Goal: Task Accomplishment & Management: Use online tool/utility

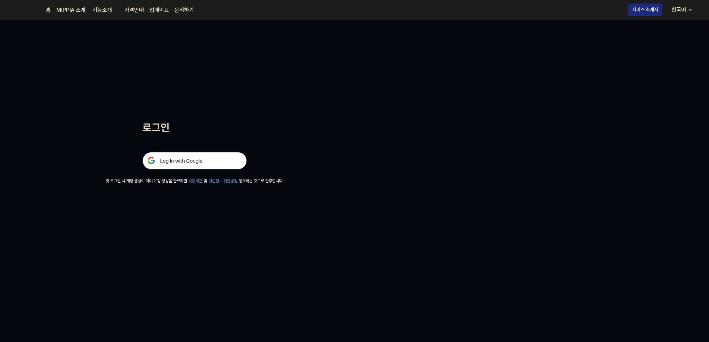
click at [161, 162] on img at bounding box center [195, 160] width 104 height 17
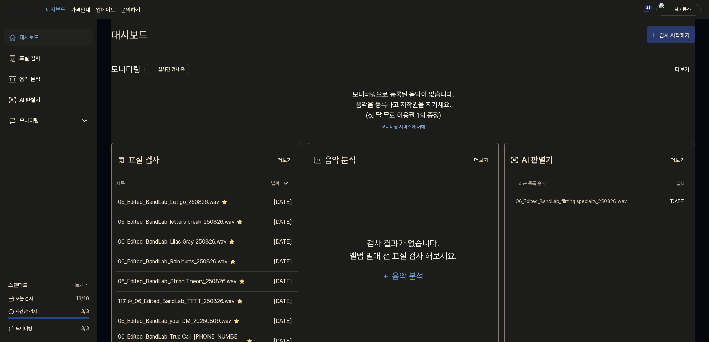
click at [678, 35] on div "검사 시작하기" at bounding box center [676, 35] width 32 height 9
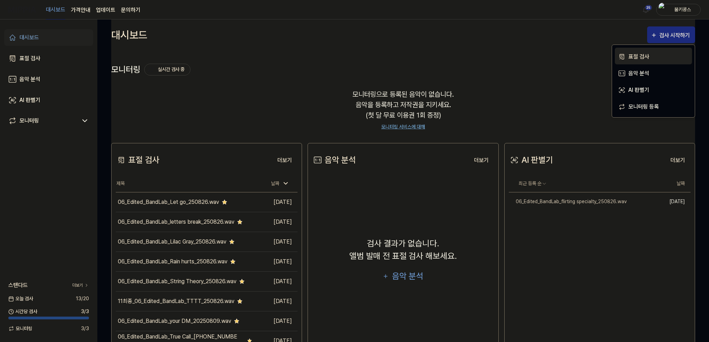
click at [648, 55] on div "표절 검사" at bounding box center [659, 56] width 61 height 9
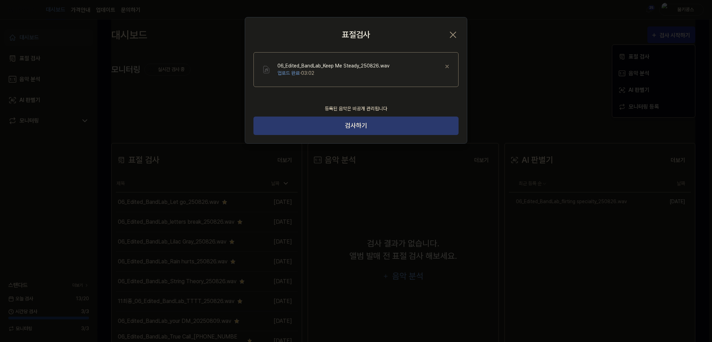
click at [329, 128] on button "검사하기" at bounding box center [355, 125] width 205 height 18
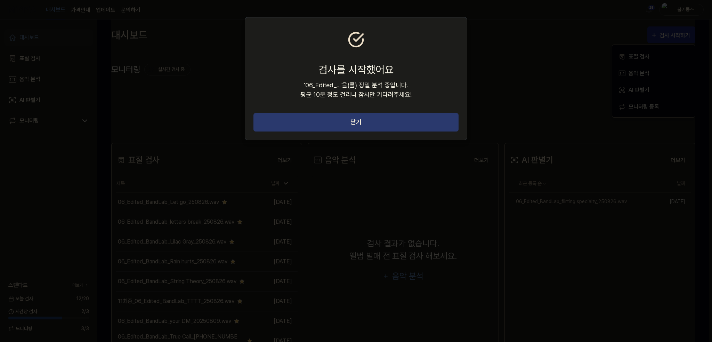
click at [409, 117] on button "닫기" at bounding box center [355, 122] width 205 height 18
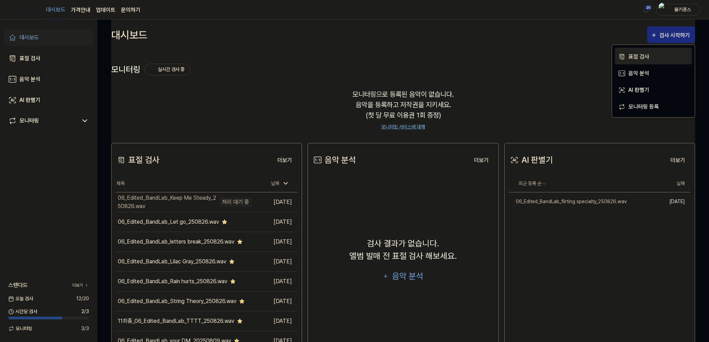
click at [653, 55] on div "표절 검사" at bounding box center [659, 56] width 61 height 9
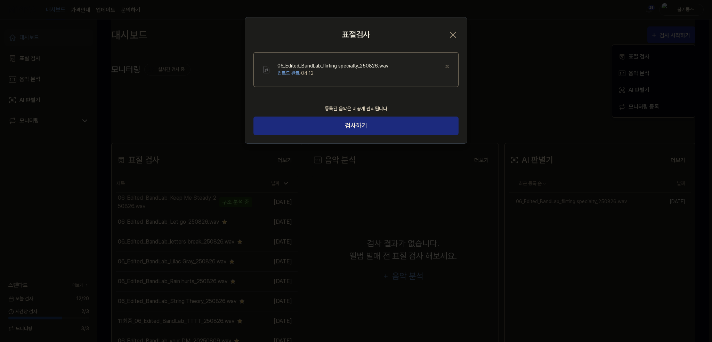
drag, startPoint x: 371, startPoint y: 127, endPoint x: 433, endPoint y: 169, distance: 74.7
click at [371, 127] on button "검사하기" at bounding box center [355, 125] width 205 height 18
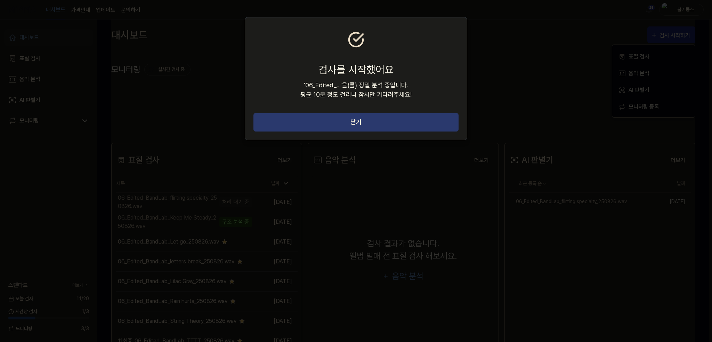
click at [381, 121] on button "닫기" at bounding box center [355, 122] width 205 height 18
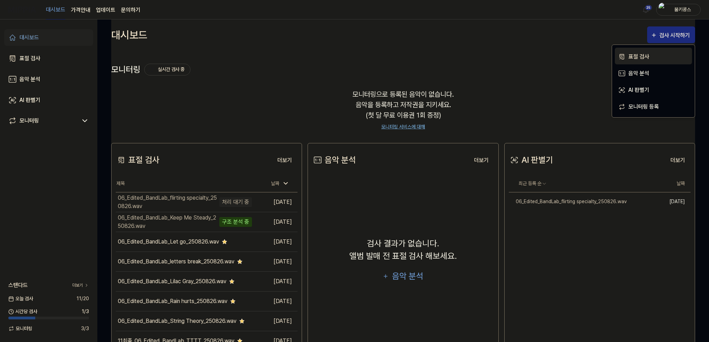
click at [644, 57] on div "표절 검사" at bounding box center [659, 56] width 61 height 9
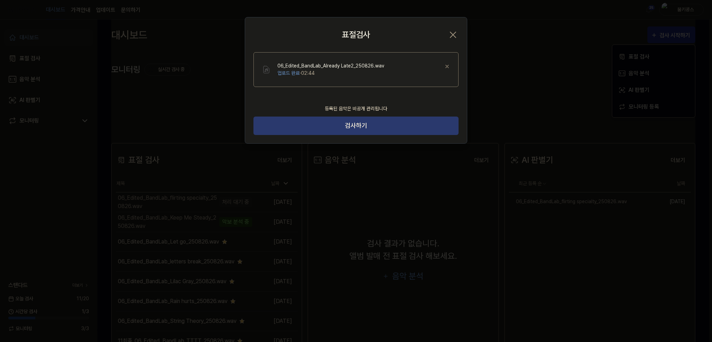
click at [402, 125] on button "검사하기" at bounding box center [355, 125] width 205 height 18
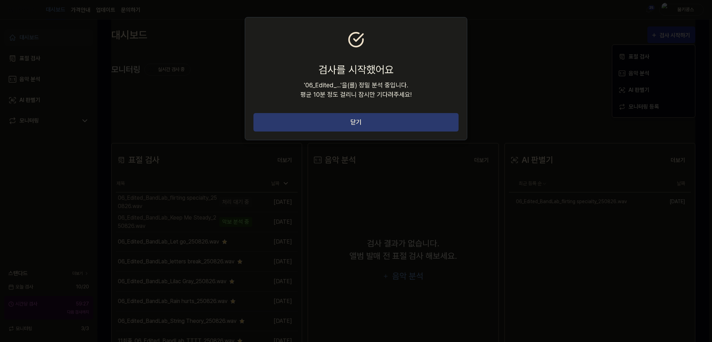
click at [401, 126] on button "닫기" at bounding box center [355, 122] width 205 height 18
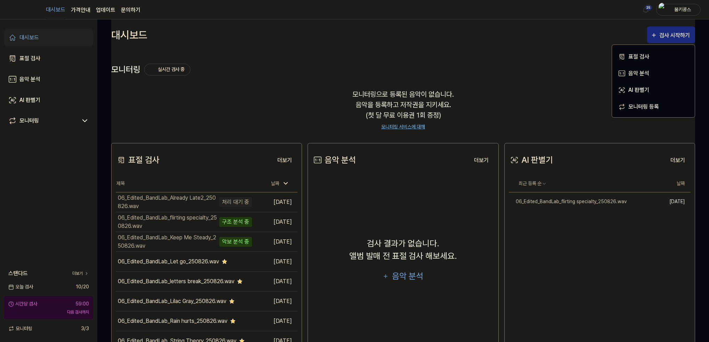
click at [251, 94] on div "모니터링으로 등록된 음악이 없습니다. 음악을 등록하고 저작권을 지키세요. (첫 달 무료 이용권 1회 증정) 모니터링 서비스에 대해" at bounding box center [403, 110] width 584 height 58
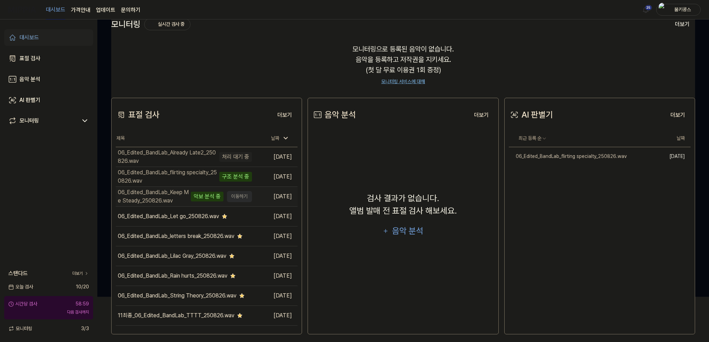
scroll to position [50, 0]
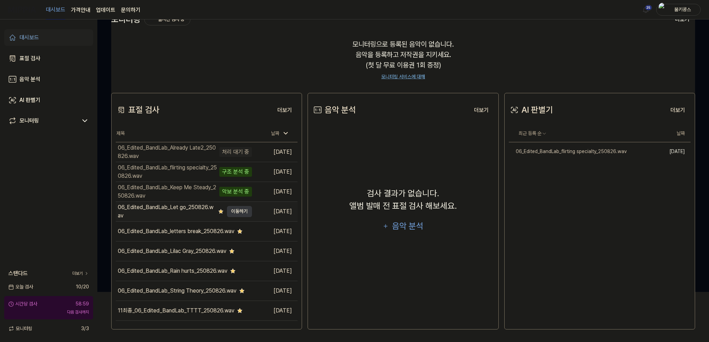
click at [195, 216] on div "06_Edited_BandLab_Let go_250826.wav" at bounding box center [167, 211] width 98 height 17
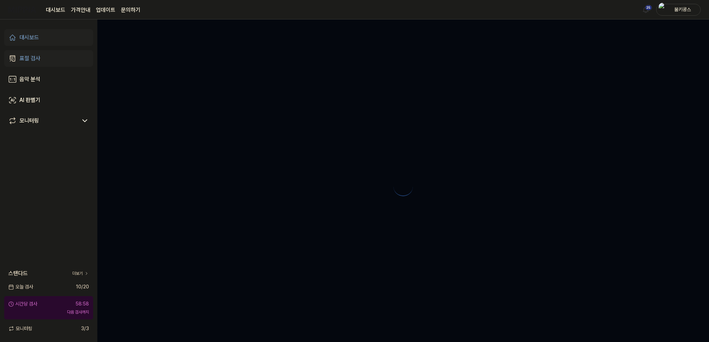
scroll to position [0, 0]
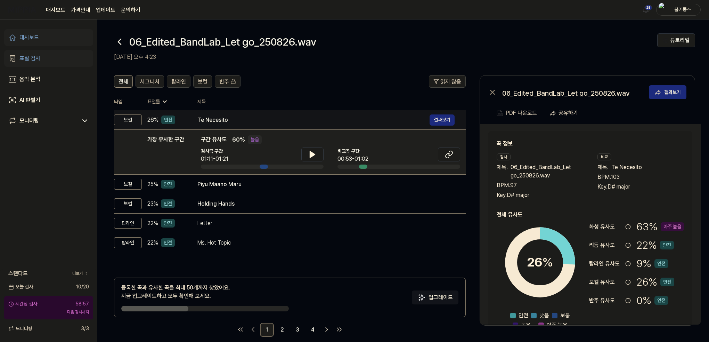
click at [249, 119] on div "Te Necesito" at bounding box center [314, 120] width 232 height 8
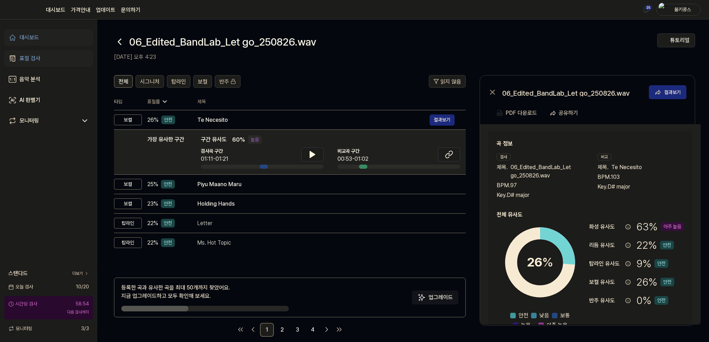
click at [121, 42] on icon at bounding box center [119, 41] width 11 height 11
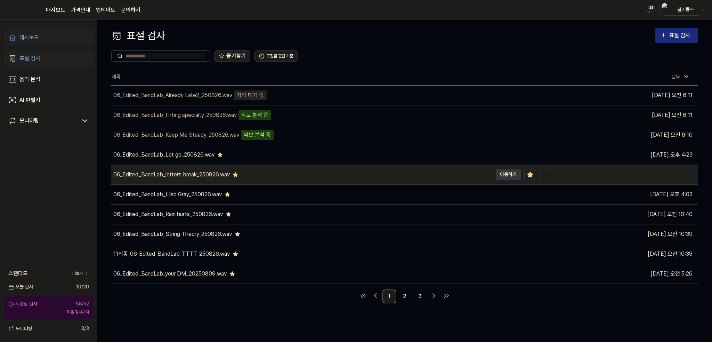
click at [179, 174] on div "06_Edited_BandLab_letters break_250826.wav" at bounding box center [171, 174] width 116 height 8
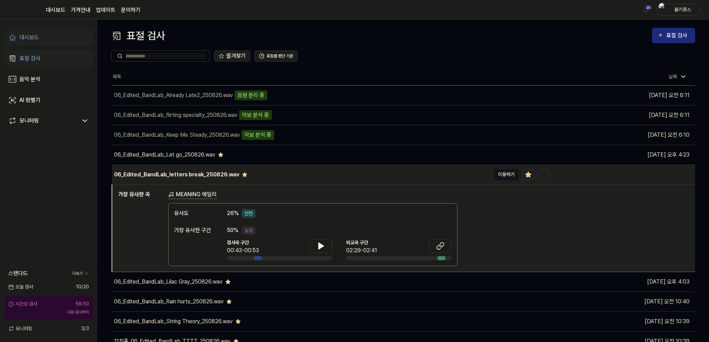
click at [513, 171] on button "이동하기" at bounding box center [506, 174] width 25 height 11
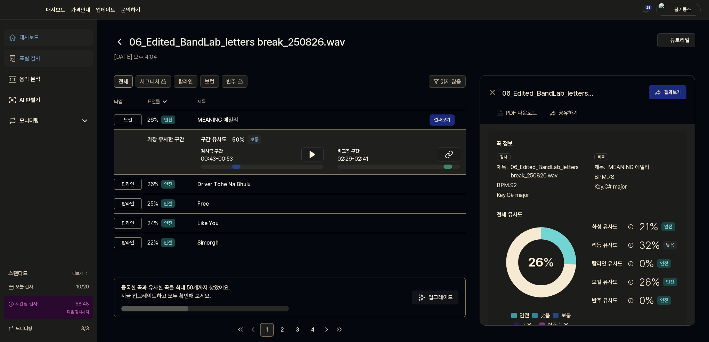
click at [120, 45] on icon at bounding box center [119, 41] width 11 height 11
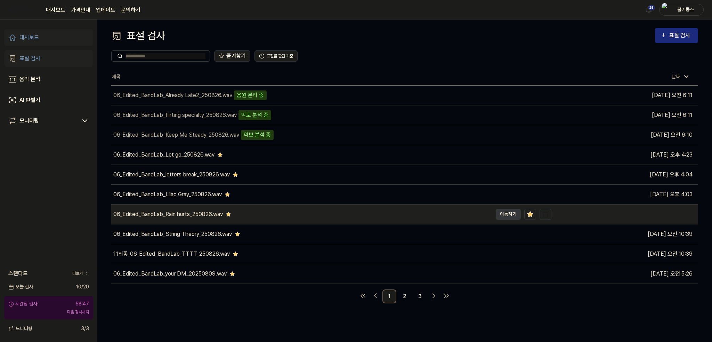
click at [185, 212] on div "06_Edited_BandLab_Rain hurts_250826.wav" at bounding box center [168, 214] width 110 height 8
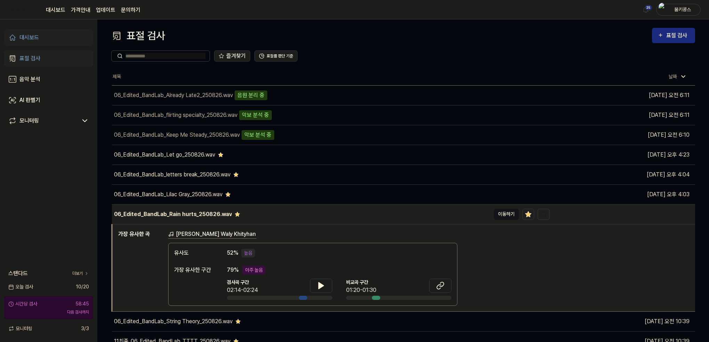
click at [506, 212] on button "이동하기" at bounding box center [506, 214] width 25 height 11
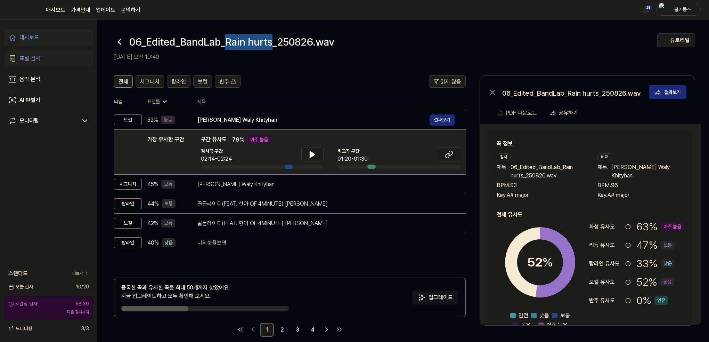
drag, startPoint x: 228, startPoint y: 44, endPoint x: 277, endPoint y: 43, distance: 49.7
click at [277, 43] on h1 "06_Edited_BandLab_Rain hurts_250826.wav" at bounding box center [231, 42] width 205 height 16
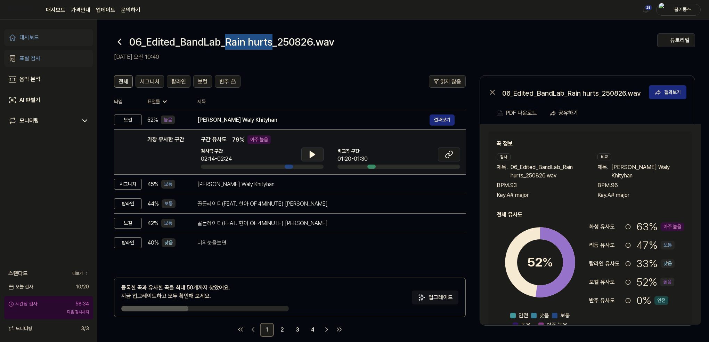
click at [314, 155] on icon at bounding box center [312, 154] width 8 height 8
click at [314, 155] on icon at bounding box center [313, 155] width 1 height 6
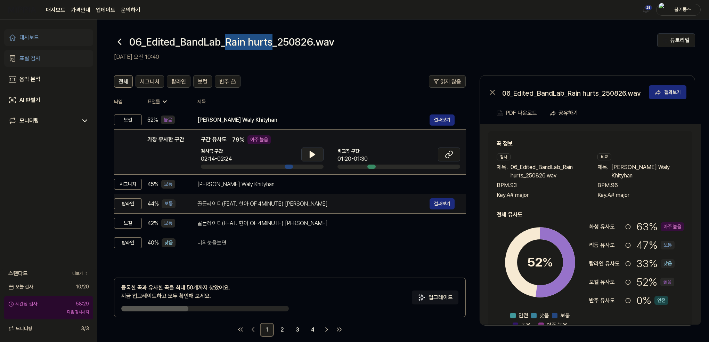
click at [305, 204] on div "골든레이디(FEAT. 현아 OF 4MINUTE) [PERSON_NAME]" at bounding box center [314, 204] width 232 height 8
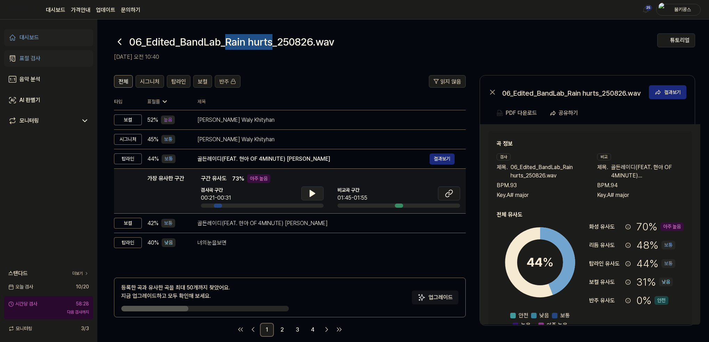
click at [312, 194] on icon at bounding box center [312, 193] width 5 height 6
click at [312, 194] on icon at bounding box center [312, 193] width 8 height 8
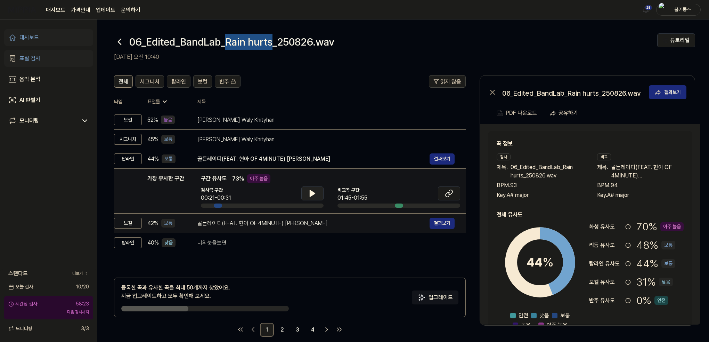
click at [307, 224] on div "골든레이디(FEAT. 현아 OF 4MINUTE) [PERSON_NAME]" at bounding box center [314, 223] width 232 height 8
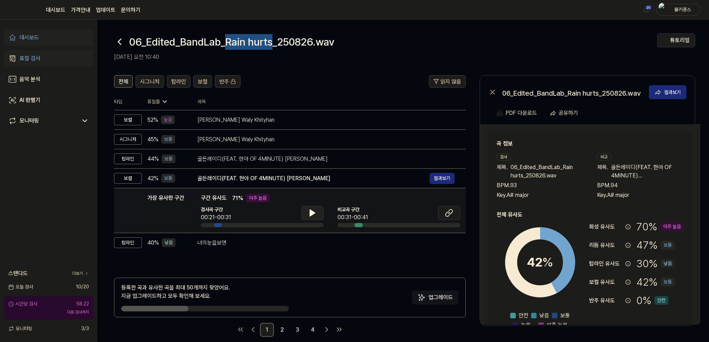
click at [317, 206] on button at bounding box center [312, 213] width 22 height 14
click at [316, 209] on icon at bounding box center [312, 213] width 8 height 8
click at [447, 212] on icon at bounding box center [449, 213] width 8 height 8
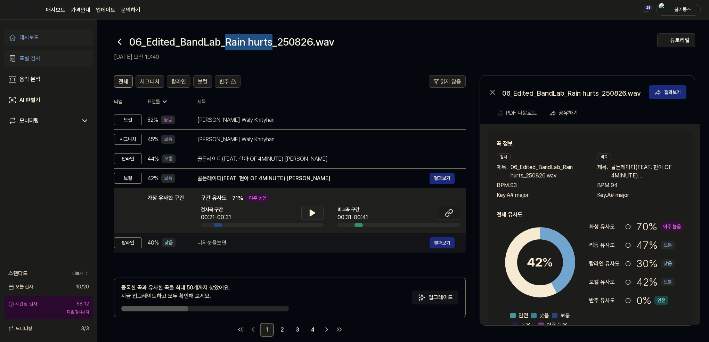
click at [231, 244] on div "너의눈을보면" at bounding box center [314, 243] width 232 height 8
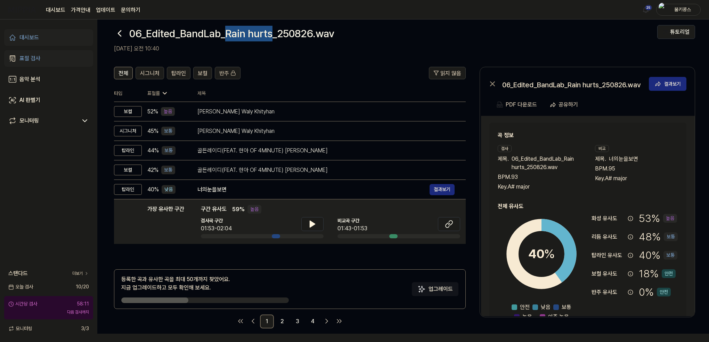
scroll to position [8, 0]
click at [280, 317] on link "2" at bounding box center [282, 321] width 14 height 14
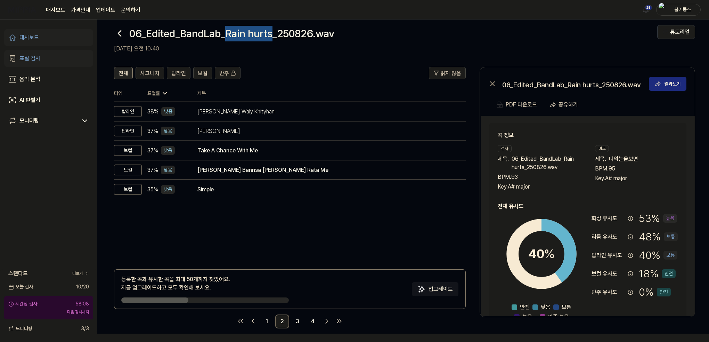
click at [123, 72] on span "전체" at bounding box center [124, 73] width 10 height 8
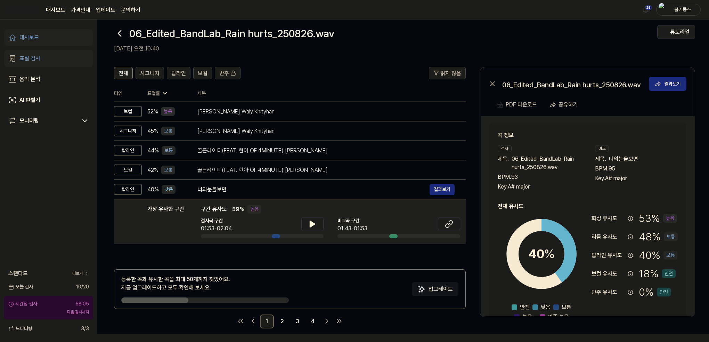
click at [260, 48] on h2 "[DATE] 오전 10:40" at bounding box center [385, 49] width 543 height 8
click at [119, 32] on icon at bounding box center [119, 34] width 3 height 6
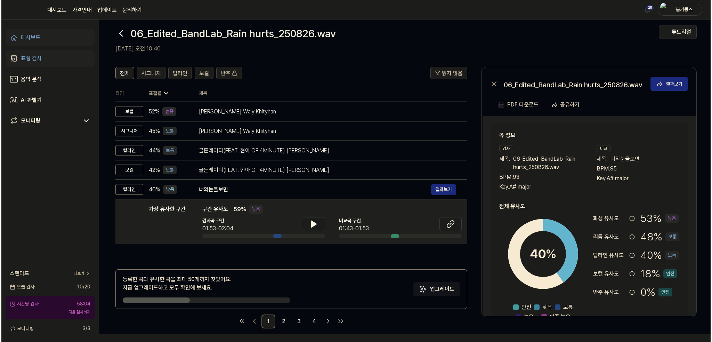
scroll to position [0, 0]
